Goal: Transaction & Acquisition: Purchase product/service

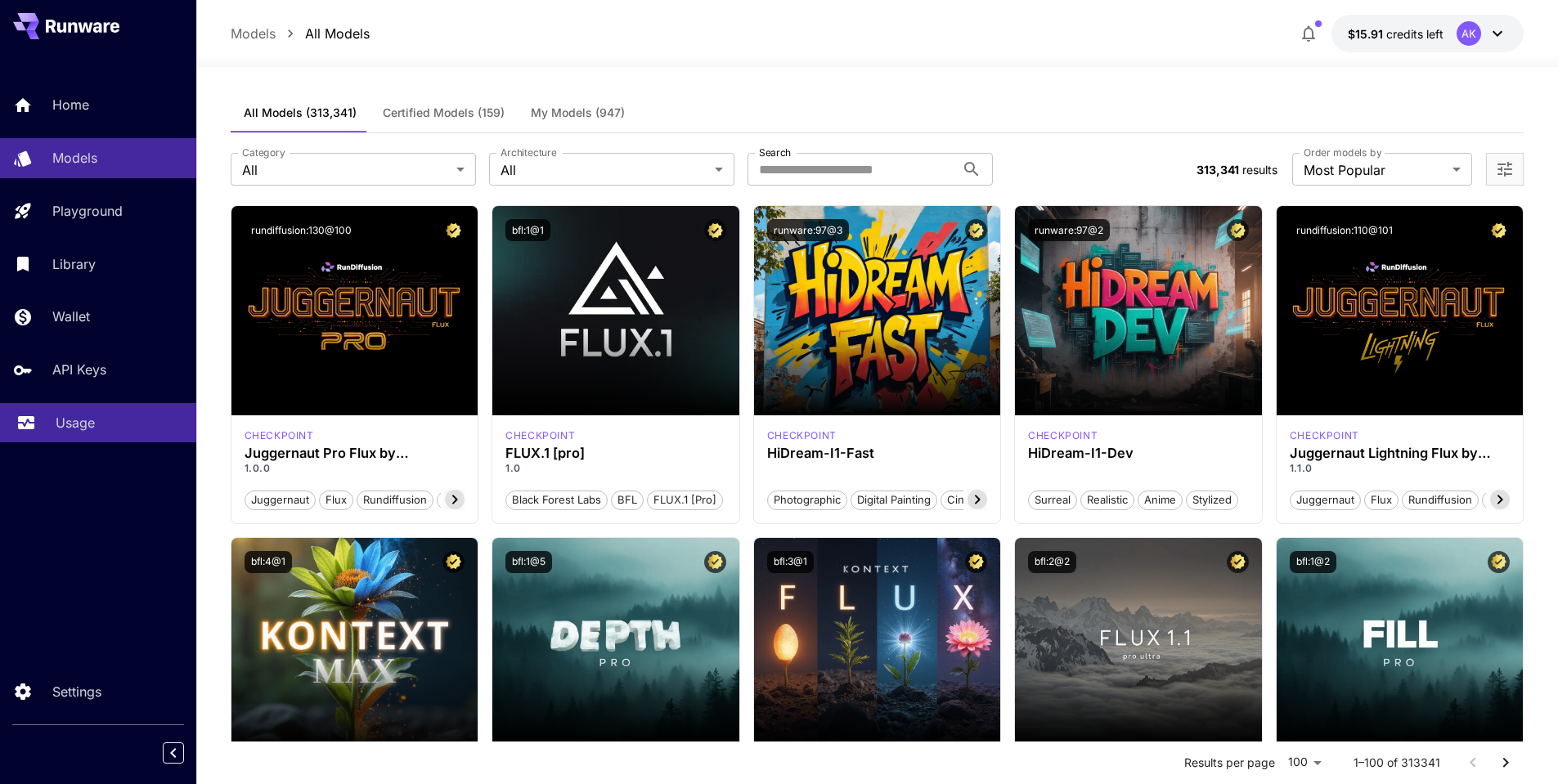
click at [86, 419] on p "Usage" at bounding box center [75, 423] width 39 height 20
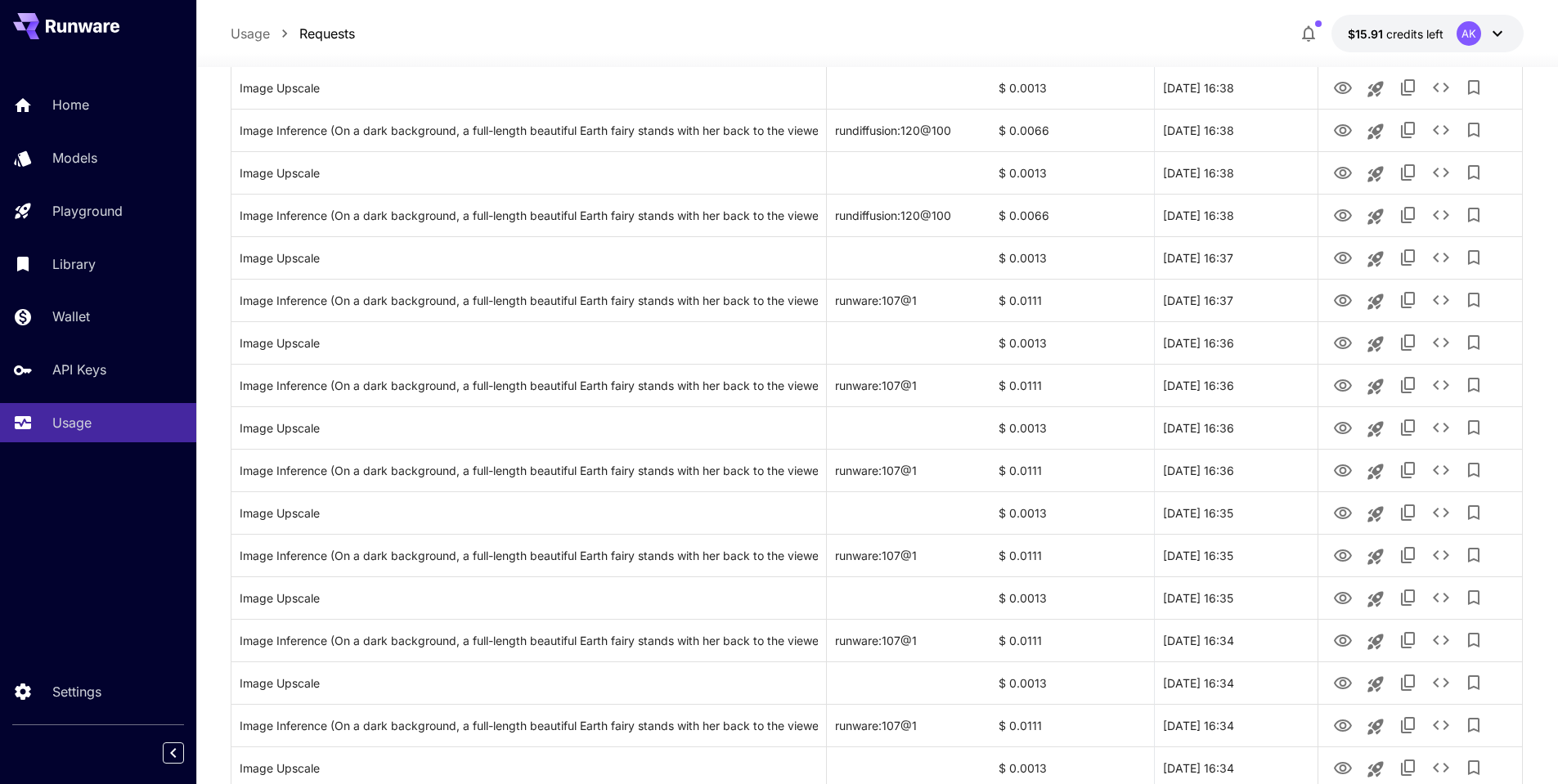
scroll to position [1144, 0]
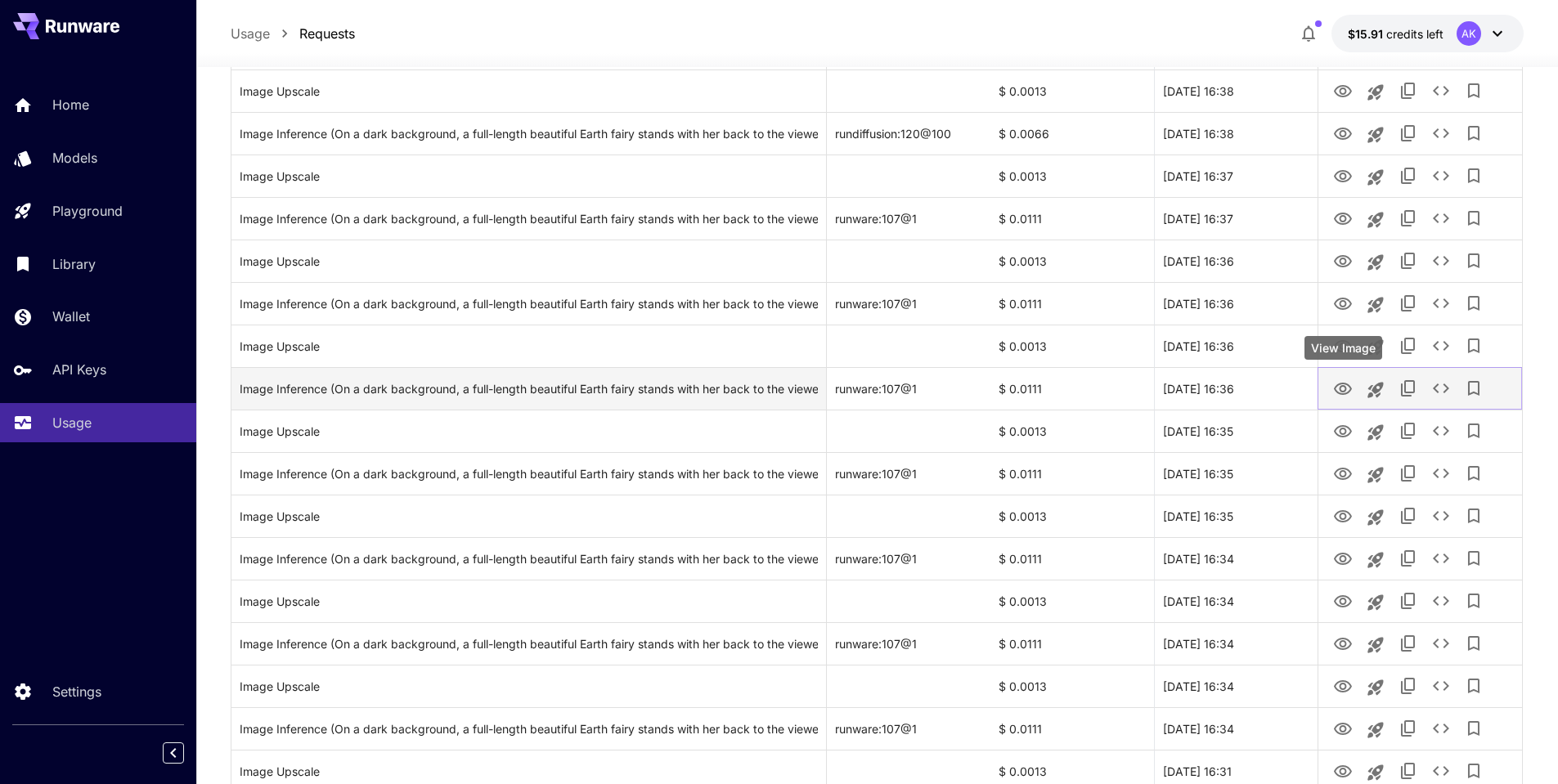
click at [1346, 389] on icon "View Image" at bounding box center [1343, 389] width 18 height 12
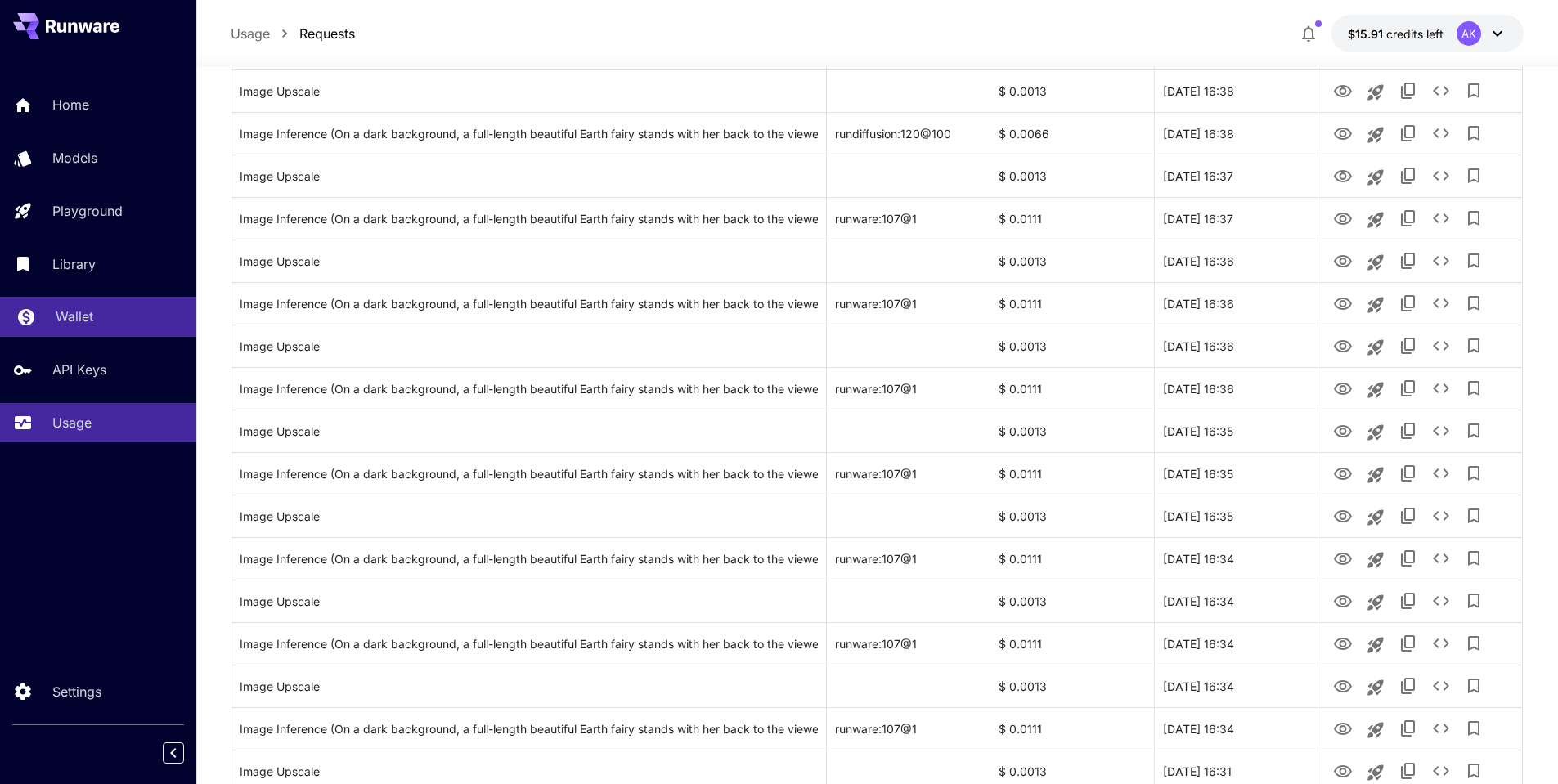
click at [76, 316] on p "Wallet" at bounding box center [74, 316] width 37 height 20
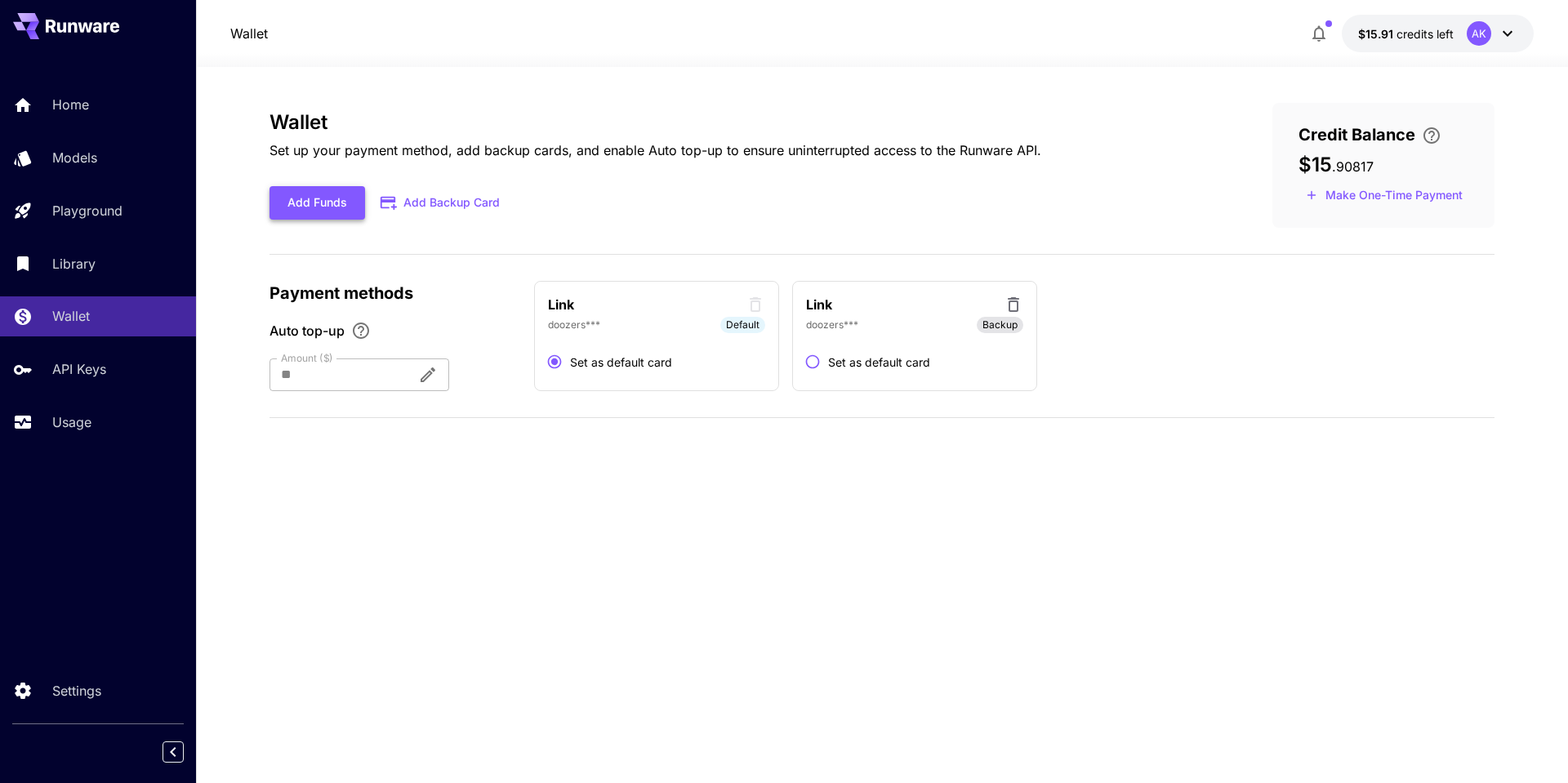
click at [323, 206] on button "Add Funds" at bounding box center [317, 203] width 96 height 33
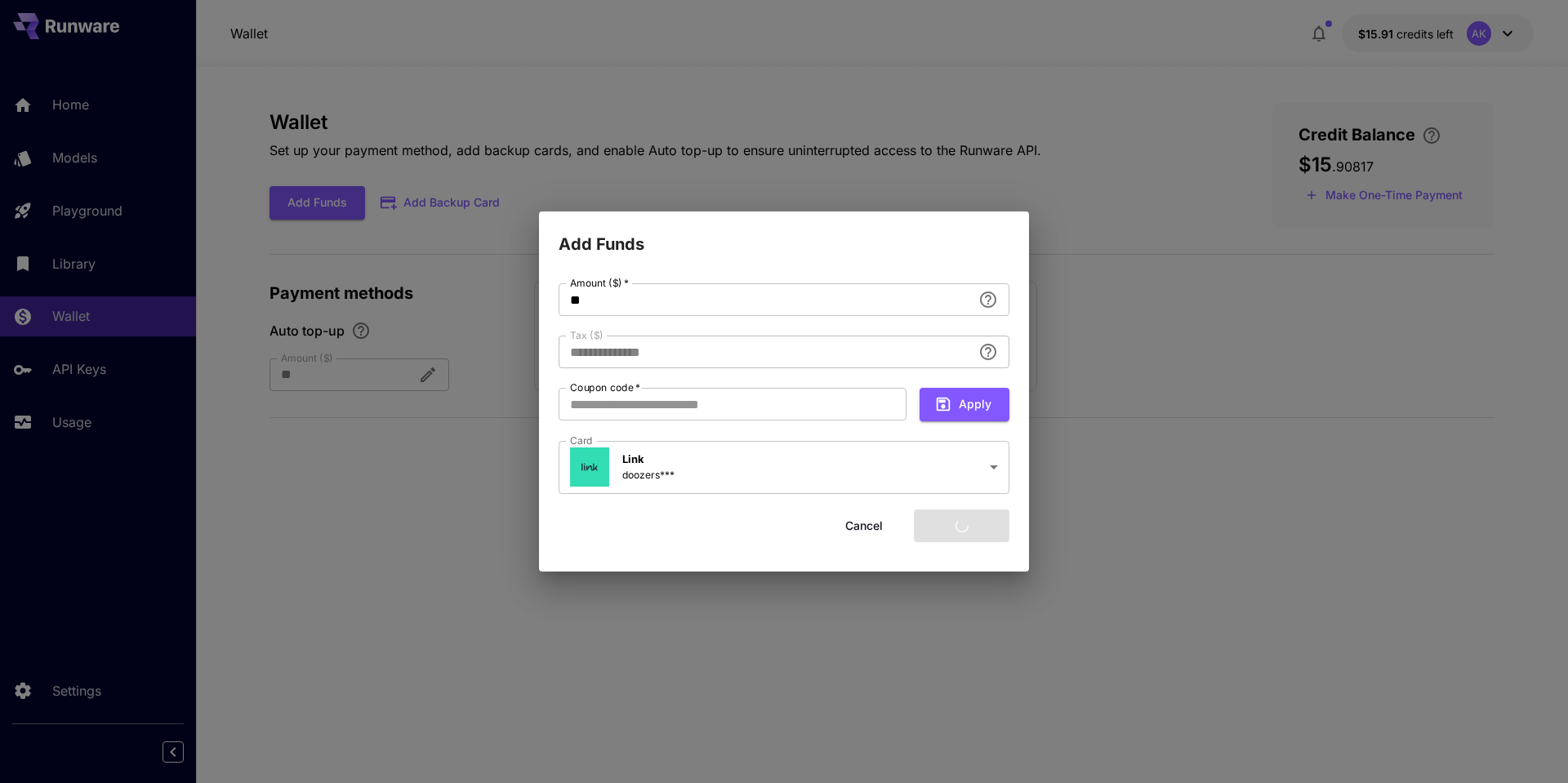
type input "****"
click at [965, 525] on button "Add funds" at bounding box center [961, 526] width 96 height 33
